Goal: Information Seeking & Learning: Find specific fact

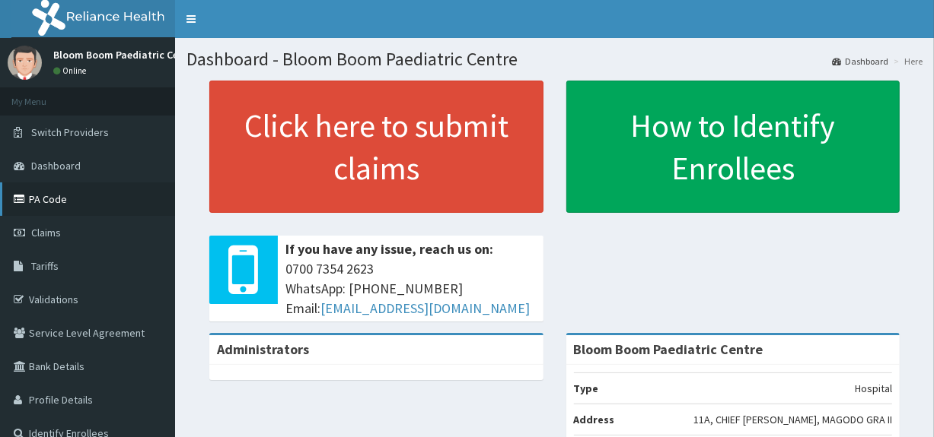
click at [75, 197] on link "PA Code" at bounding box center [87, 199] width 175 height 33
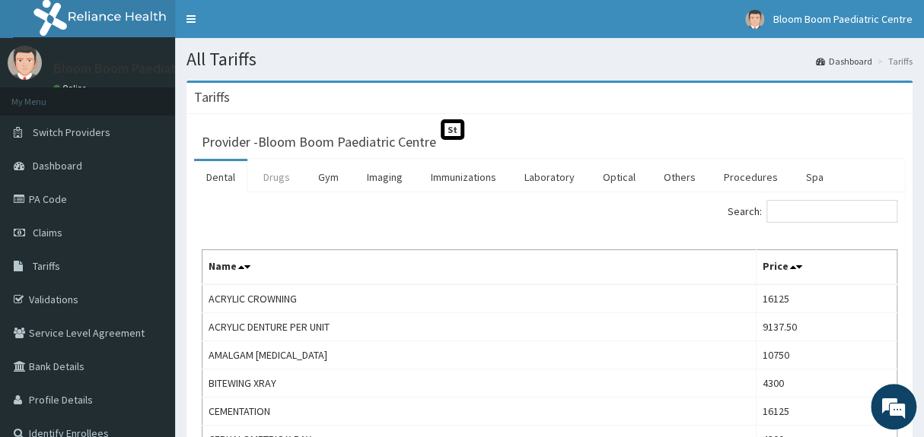
click at [276, 180] on link "Drugs" at bounding box center [276, 177] width 51 height 32
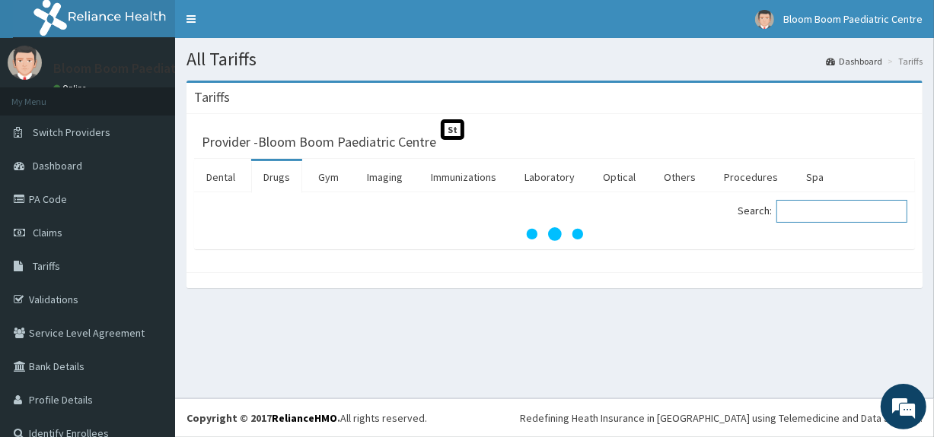
click at [816, 212] on input "Search:" at bounding box center [841, 211] width 131 height 23
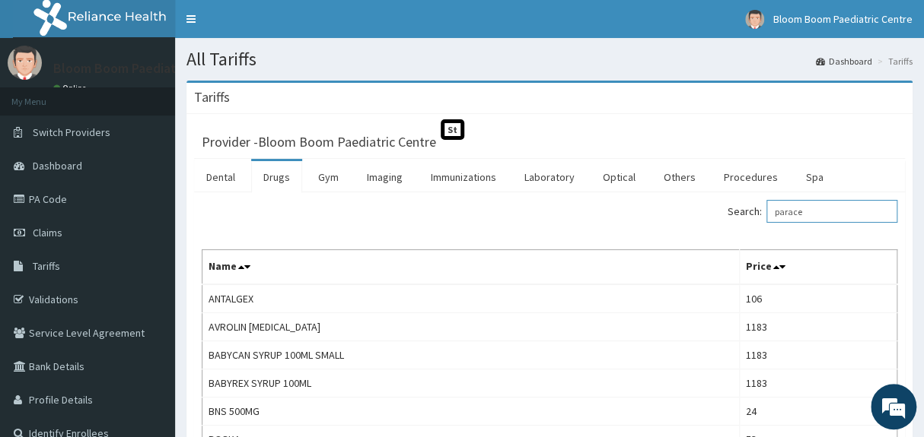
click at [828, 212] on input "parace" at bounding box center [831, 211] width 131 height 23
type input "p"
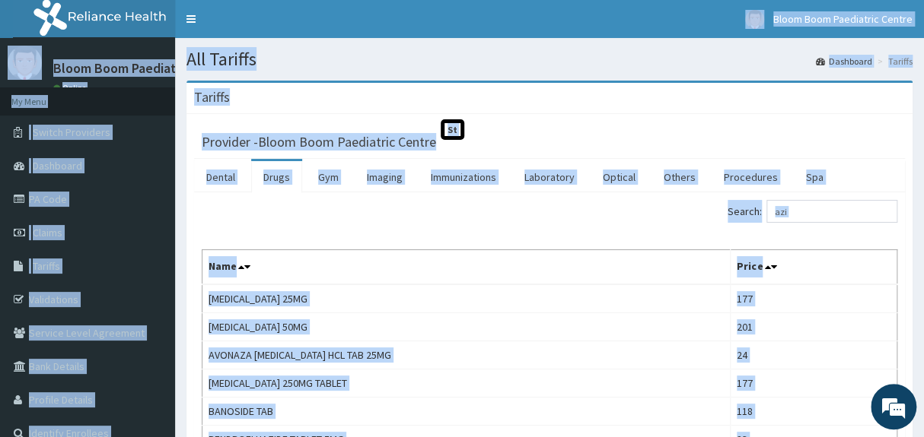
drag, startPoint x: 346, startPoint y: 291, endPoint x: 726, endPoint y: 457, distance: 414.0
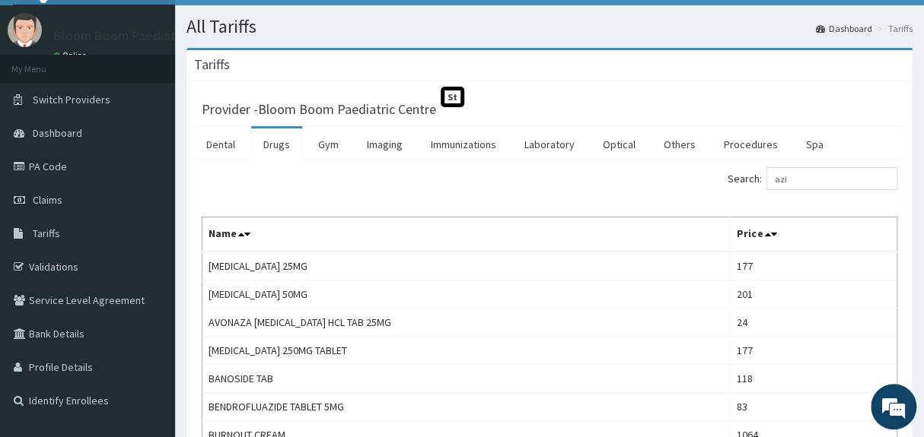
click at [811, 177] on input "azi" at bounding box center [831, 178] width 131 height 23
type input "a"
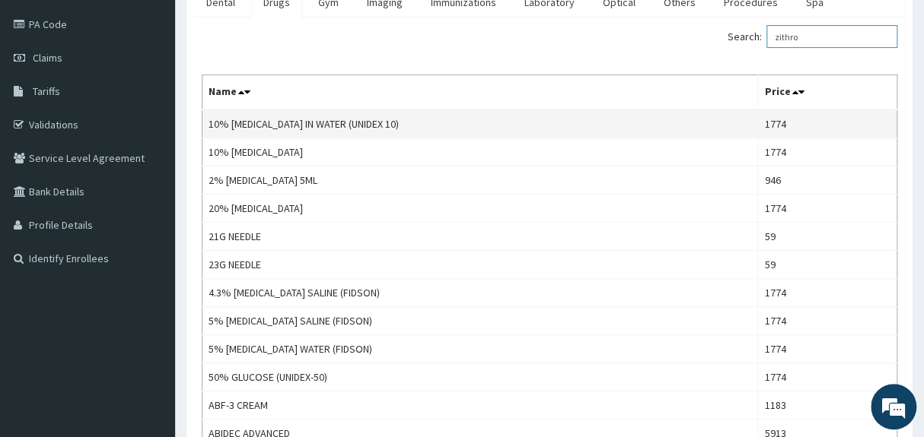
scroll to position [122, 0]
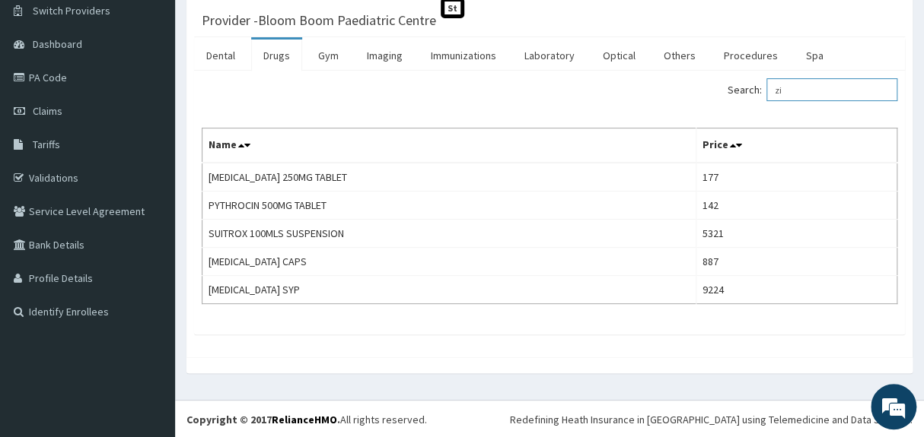
type input "z"
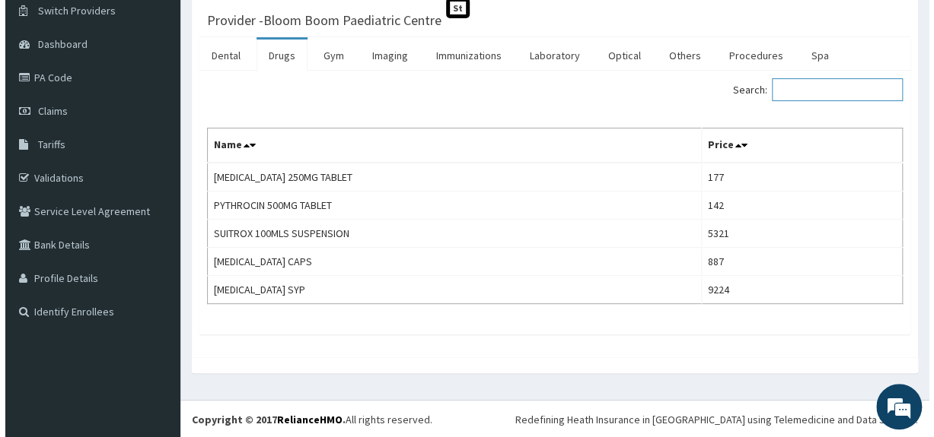
scroll to position [0, 0]
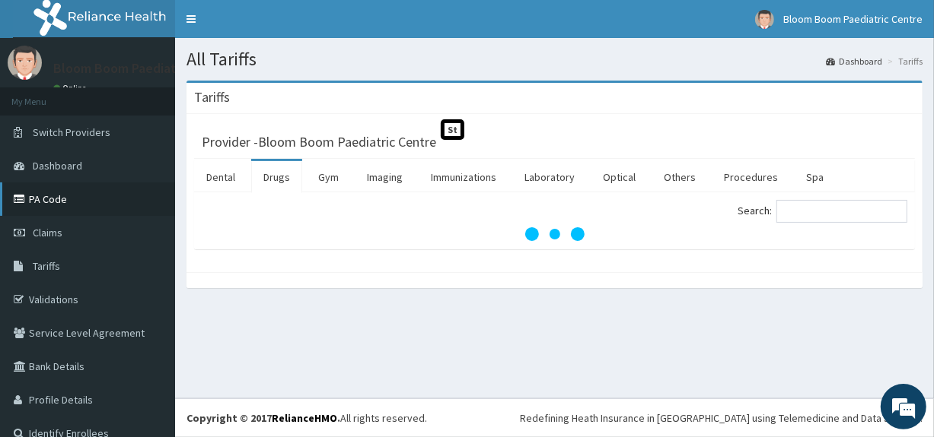
click at [72, 199] on link "PA Code" at bounding box center [87, 199] width 175 height 33
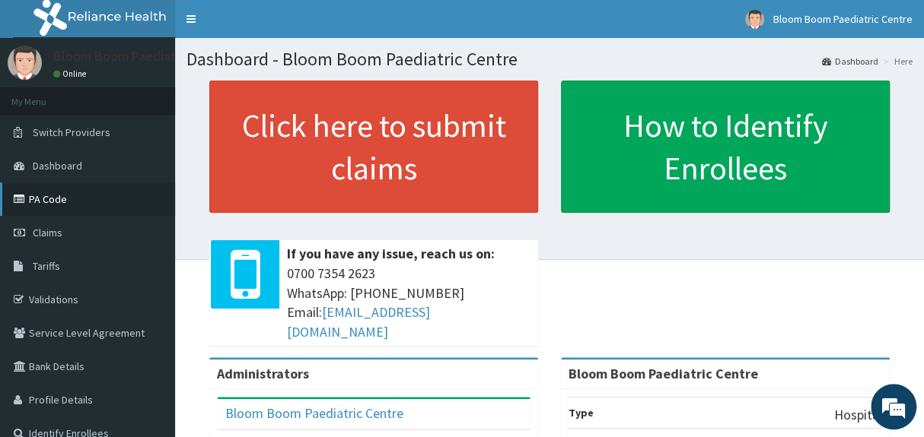
click at [116, 205] on link "PA Code" at bounding box center [87, 199] width 175 height 33
